Goal: Task Accomplishment & Management: Use online tool/utility

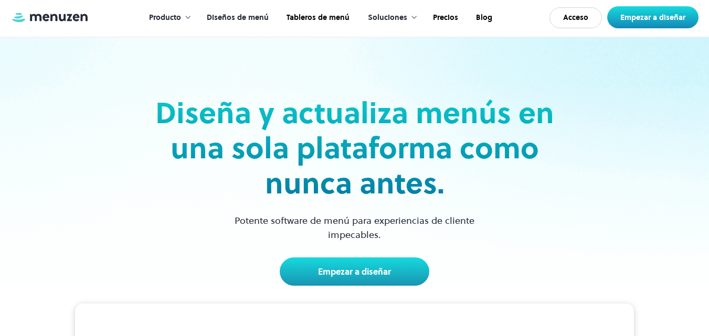
click at [244, 14] on font "Diseños de menú" at bounding box center [238, 17] width 62 height 10
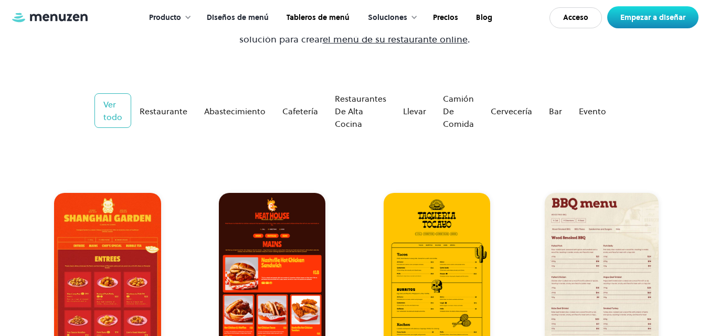
scroll to position [189, 0]
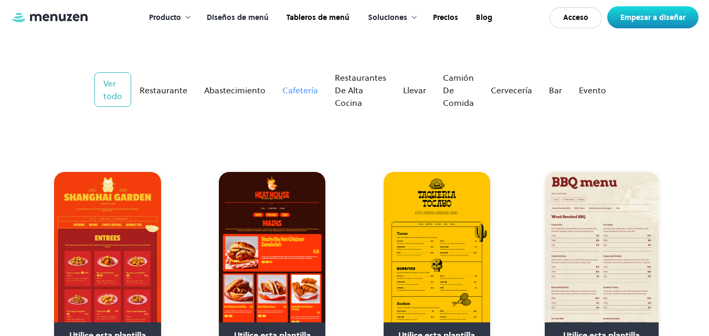
click at [297, 82] on link "Cafetería" at bounding box center [300, 90] width 52 height 21
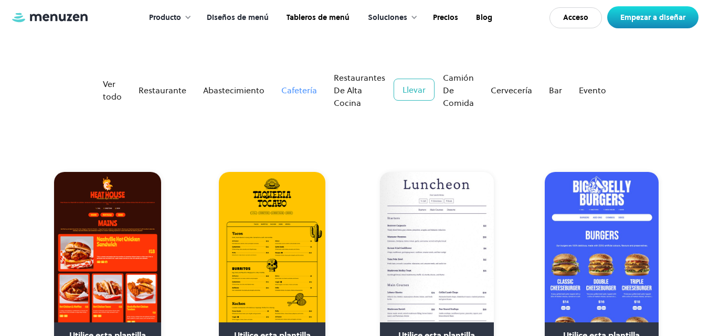
click at [297, 83] on link "Cafetería" at bounding box center [299, 90] width 52 height 21
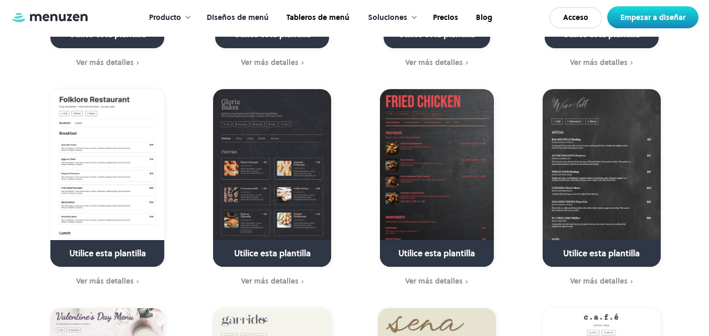
scroll to position [504, 0]
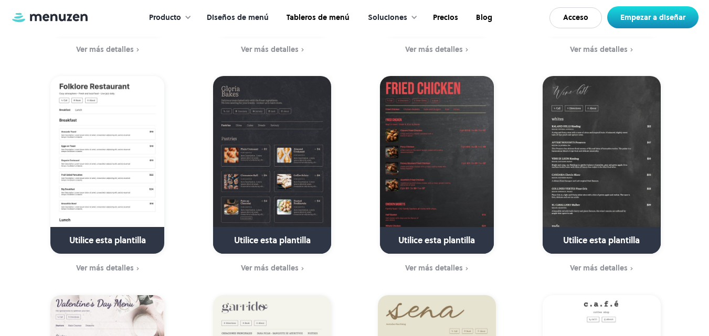
click at [236, 179] on img at bounding box center [272, 165] width 118 height 178
click at [263, 220] on img at bounding box center [272, 165] width 118 height 178
click at [264, 223] on img at bounding box center [272, 165] width 118 height 178
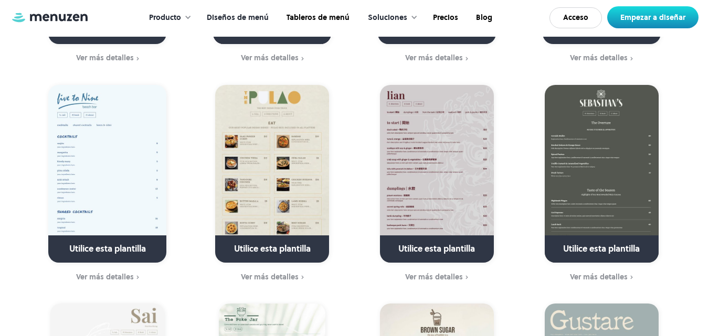
scroll to position [1385, 0]
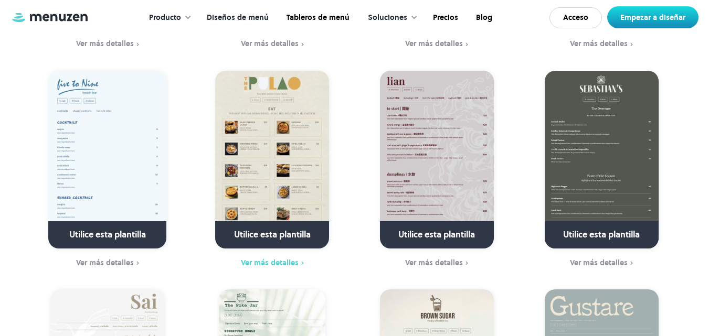
click at [293, 258] on font "Ver más detalles" at bounding box center [270, 263] width 58 height 10
click at [275, 117] on img at bounding box center [272, 160] width 114 height 178
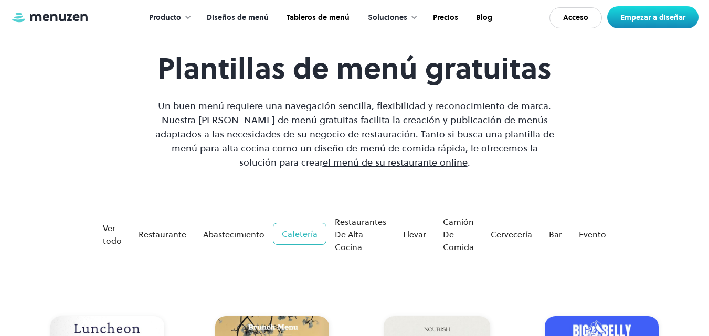
scroll to position [0, 0]
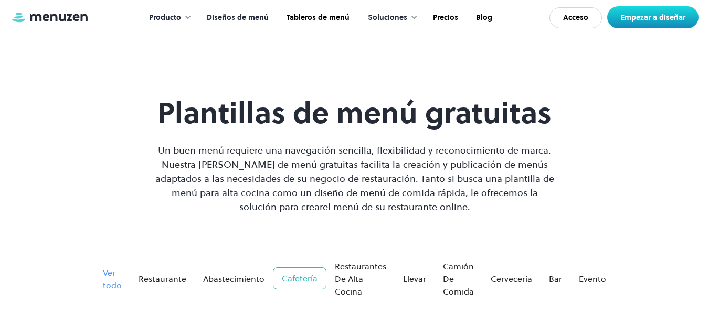
click at [113, 281] on font "Ver todo" at bounding box center [112, 279] width 19 height 24
click at [113, 281] on font "Ver todo" at bounding box center [112, 278] width 19 height 24
click at [114, 272] on font "Ver todo" at bounding box center [112, 280] width 19 height 24
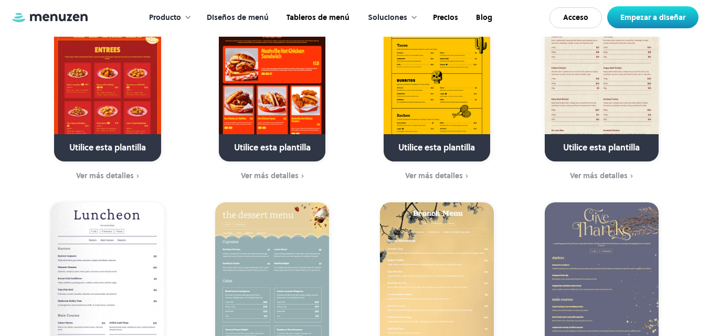
scroll to position [378, 0]
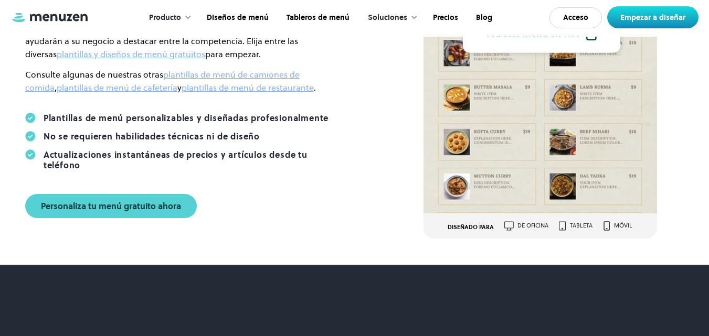
scroll to position [252, 0]
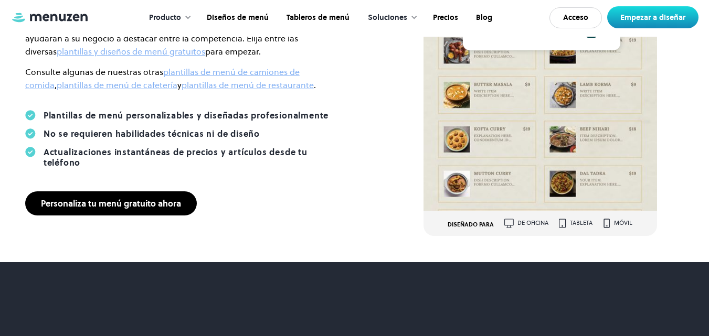
click at [126, 201] on font "Personaliza tu menú gratuito ahora" at bounding box center [111, 204] width 140 height 12
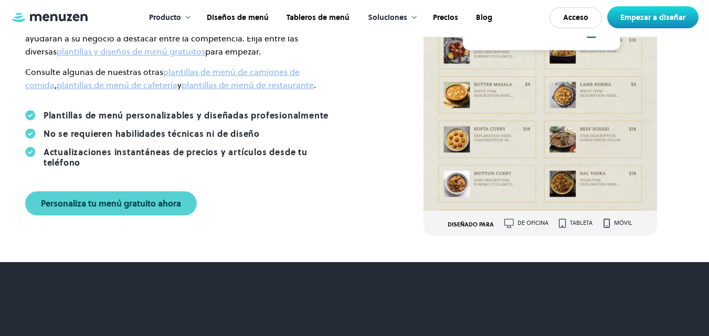
click at [529, 108] on img at bounding box center [540, 27] width 234 height 365
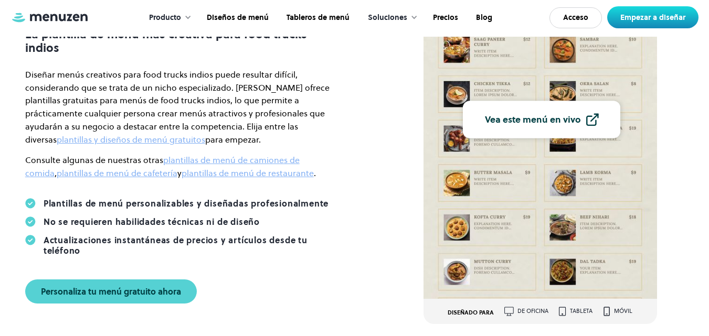
scroll to position [147, 0]
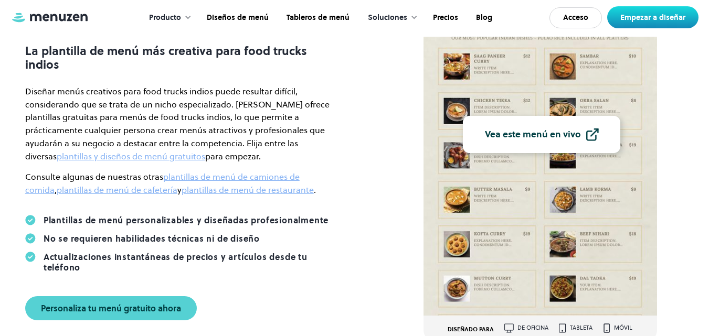
click at [559, 125] on link "Vea este menú en vivo" at bounding box center [541, 134] width 157 height 37
